Goal: Check status

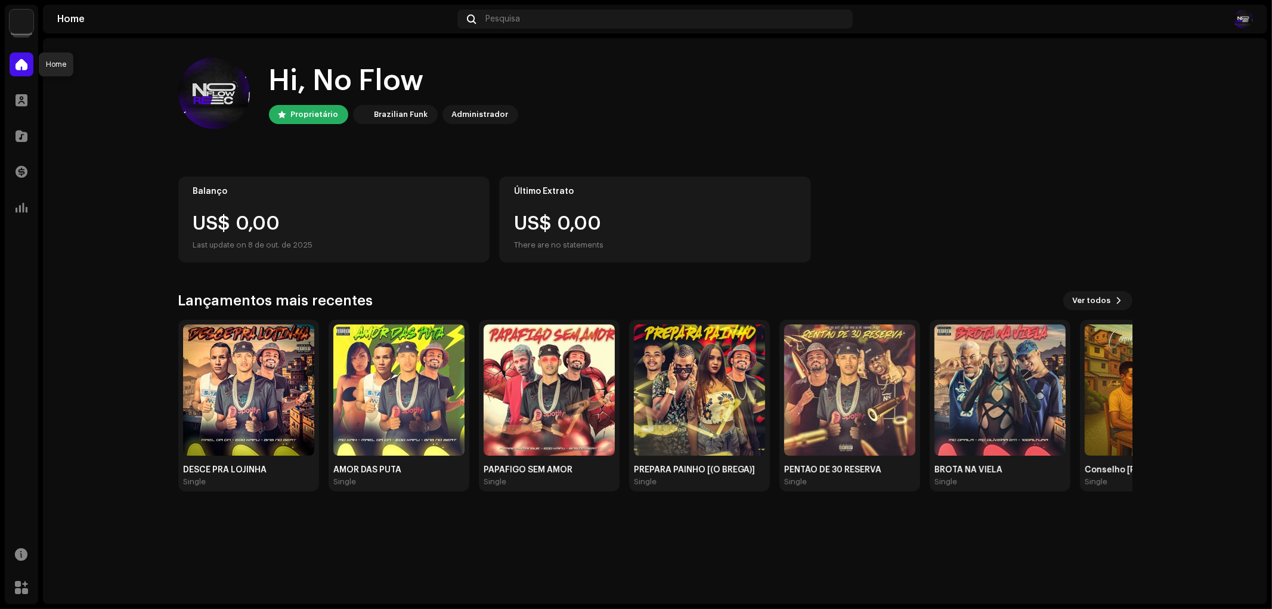
click at [16, 68] on span at bounding box center [22, 65] width 12 height 10
click at [18, 550] on span at bounding box center [22, 554] width 13 height 10
click at [109, 555] on div "Central de Ajuda" at bounding box center [88, 558] width 71 height 10
click at [253, 224] on div "US$ 0,00" at bounding box center [334, 223] width 282 height 19
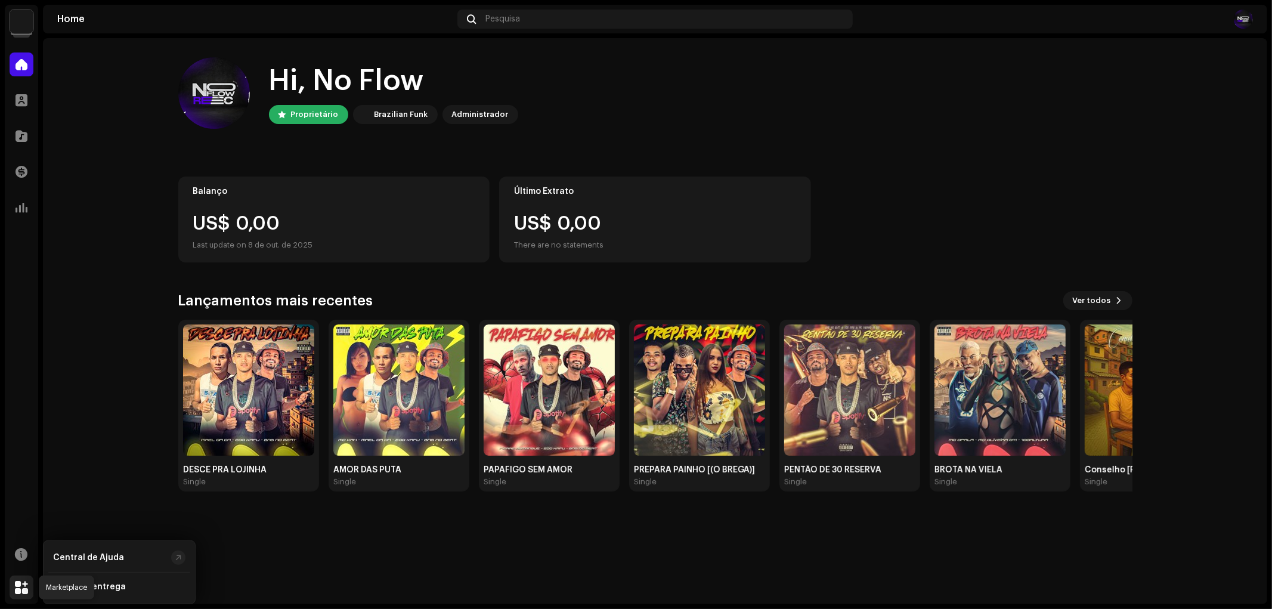
click at [26, 583] on span at bounding box center [21, 588] width 13 height 10
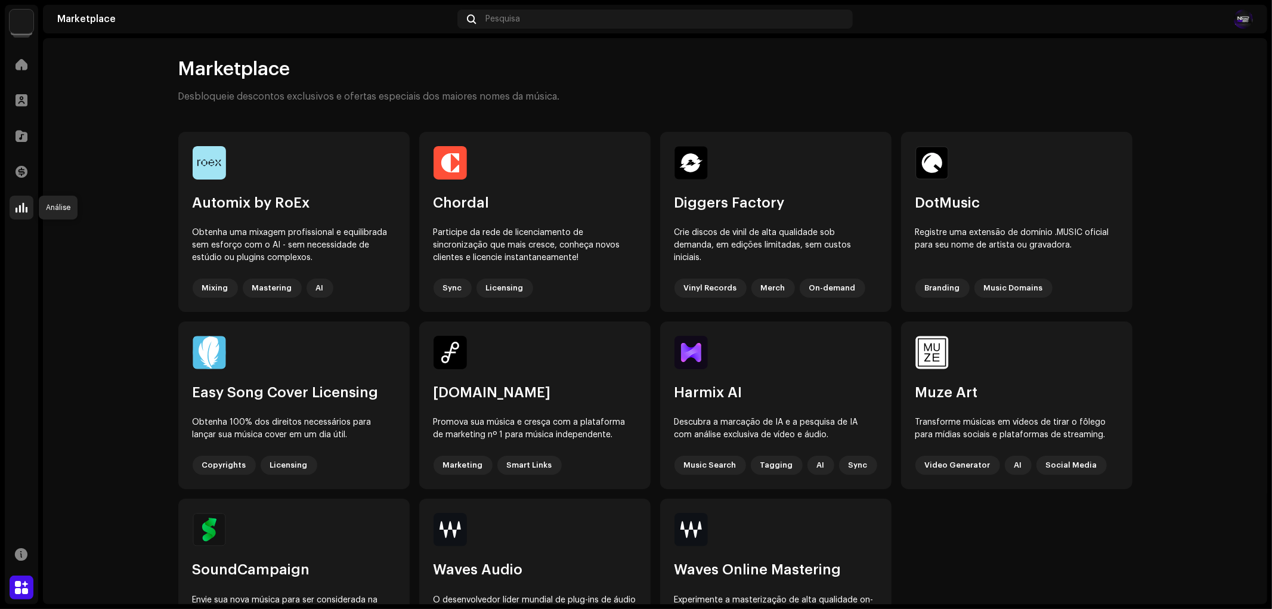
click at [17, 204] on span at bounding box center [22, 208] width 12 height 10
